Goal: Find specific page/section

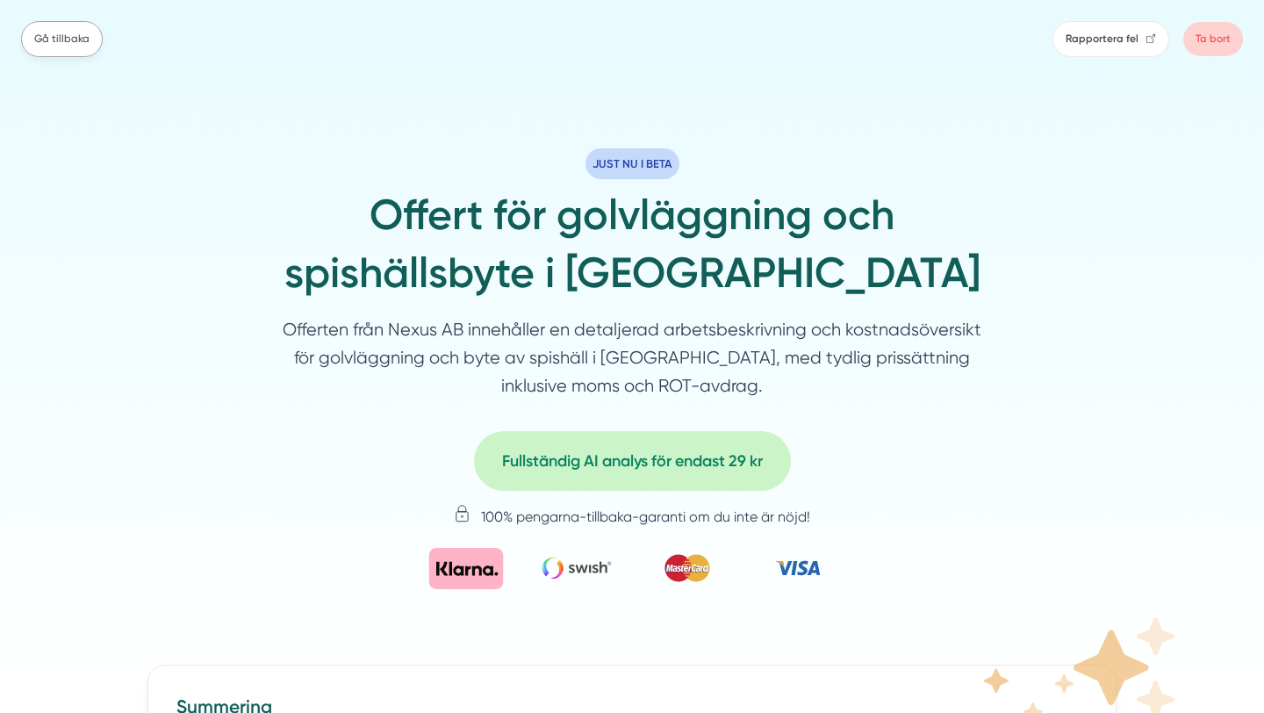
click at [37, 32] on link "Gå tillbaka" at bounding box center [62, 39] width 82 height 36
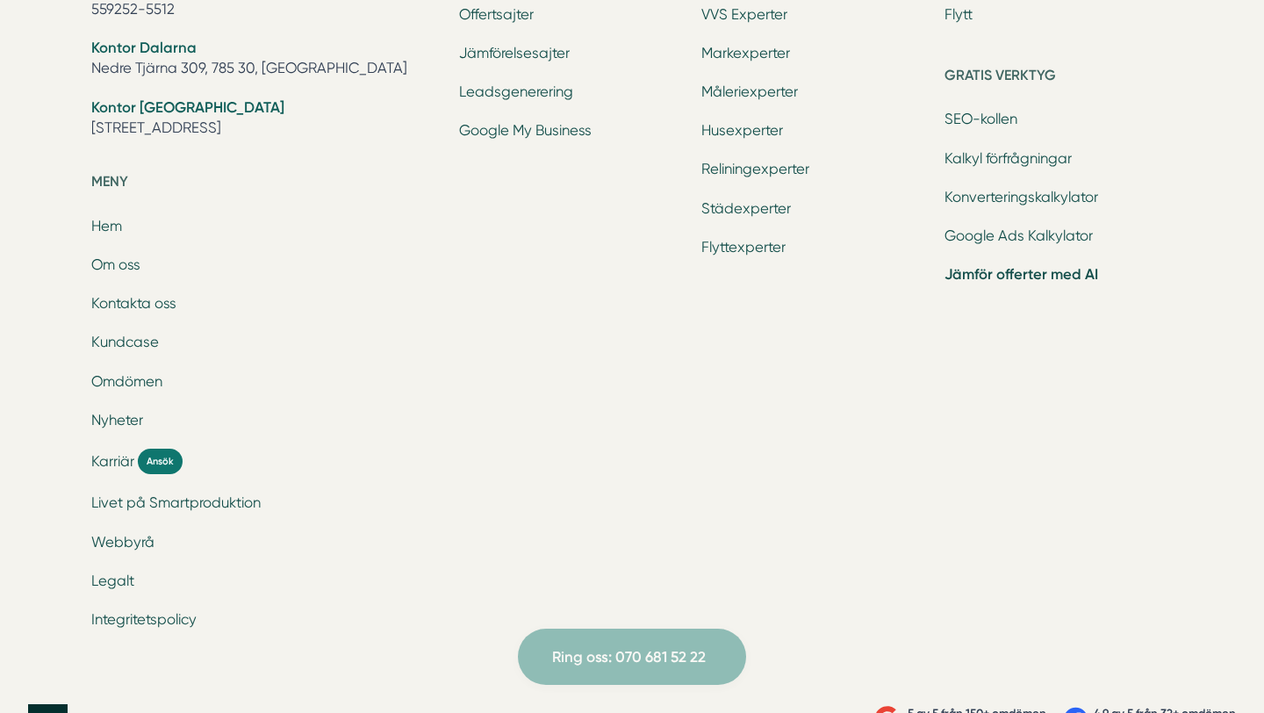
scroll to position [2605, 0]
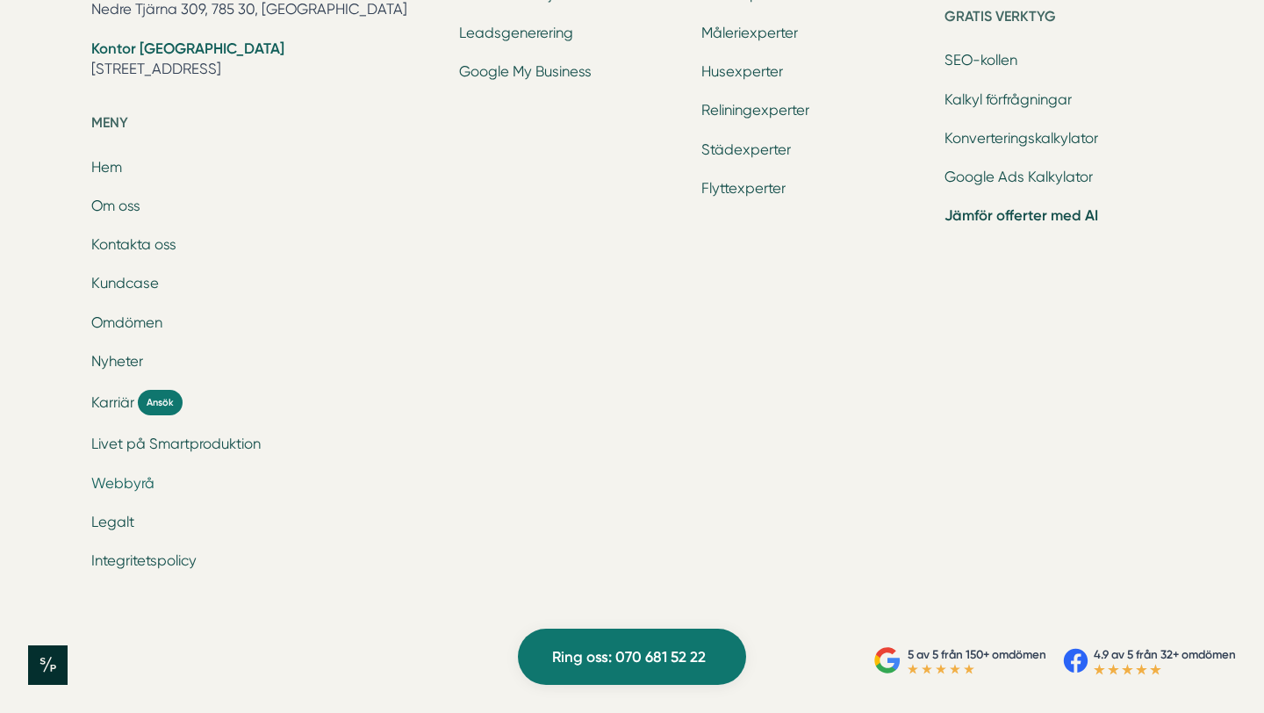
click at [142, 484] on link "Webbyrå" at bounding box center [122, 483] width 63 height 17
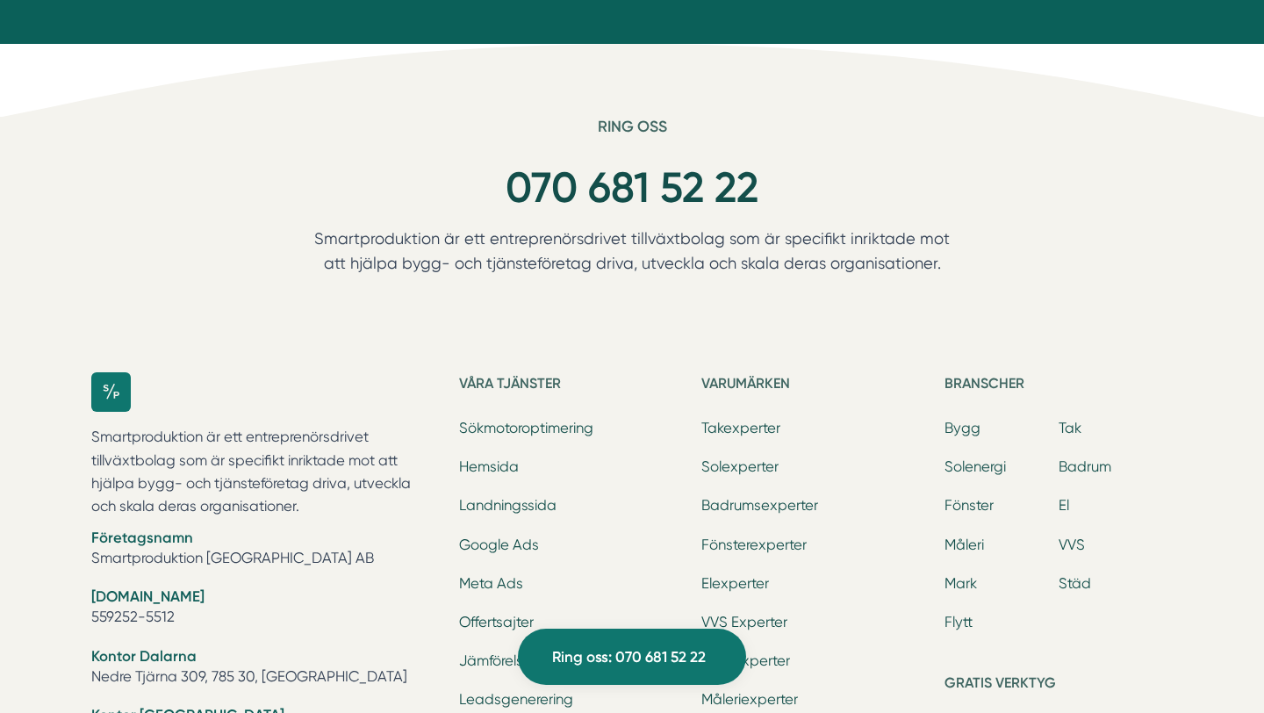
scroll to position [2825, 0]
